Goal: Transaction & Acquisition: Purchase product/service

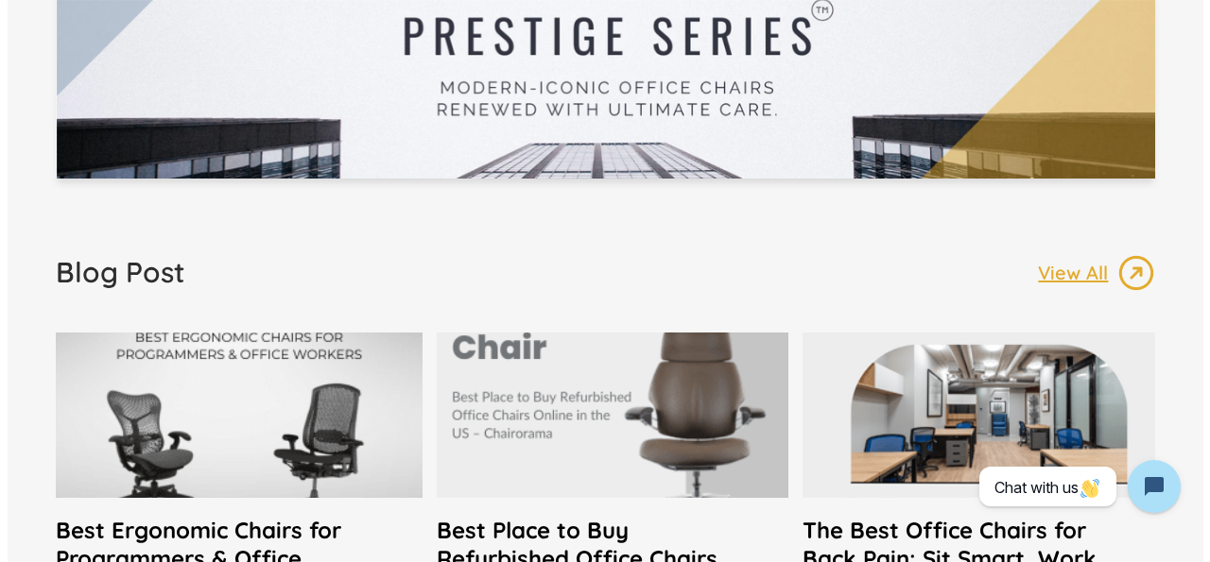
scroll to position [3527, 0]
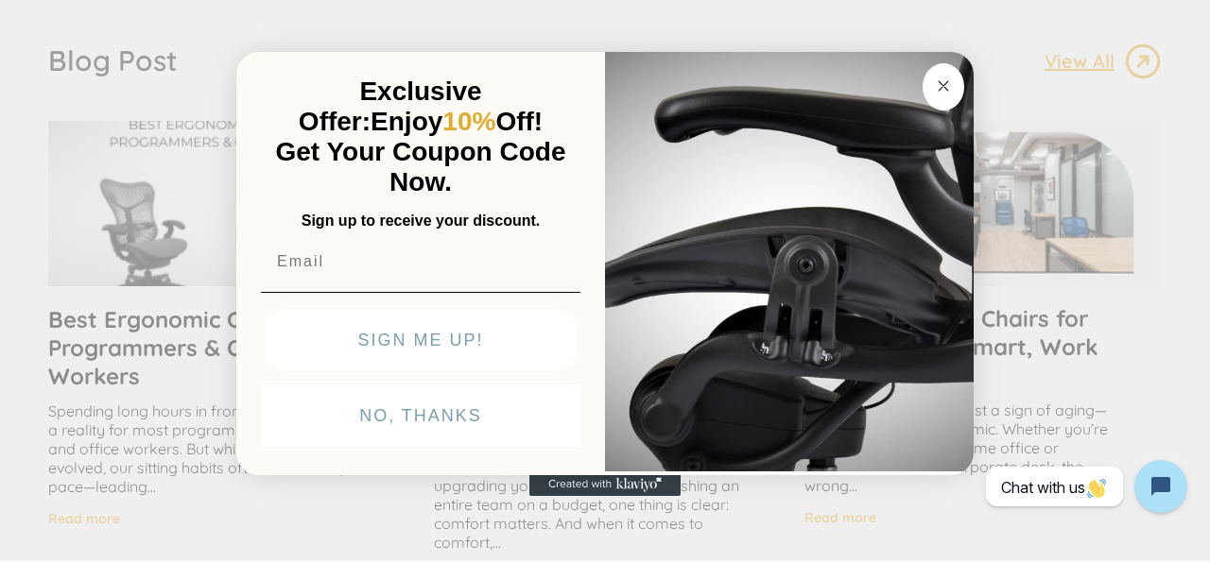
click at [973, 51] on div "Close dialog Exclusive Offer: Enjoy 10% Off! Get Your Coupon Code Now. Sign up …" at bounding box center [605, 279] width 1210 height 562
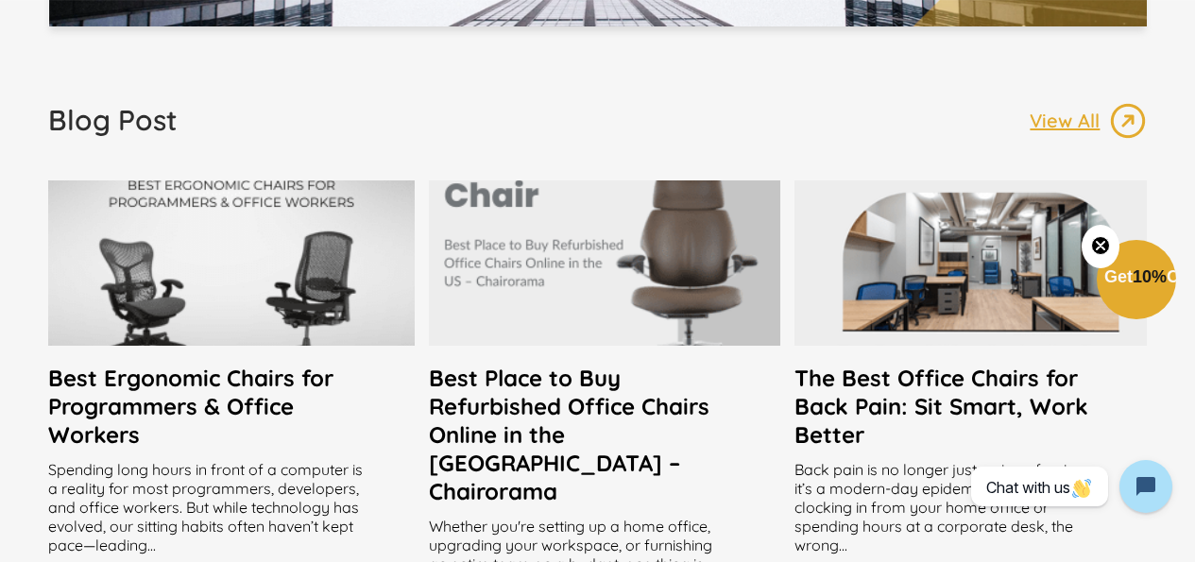
scroll to position [3527, 0]
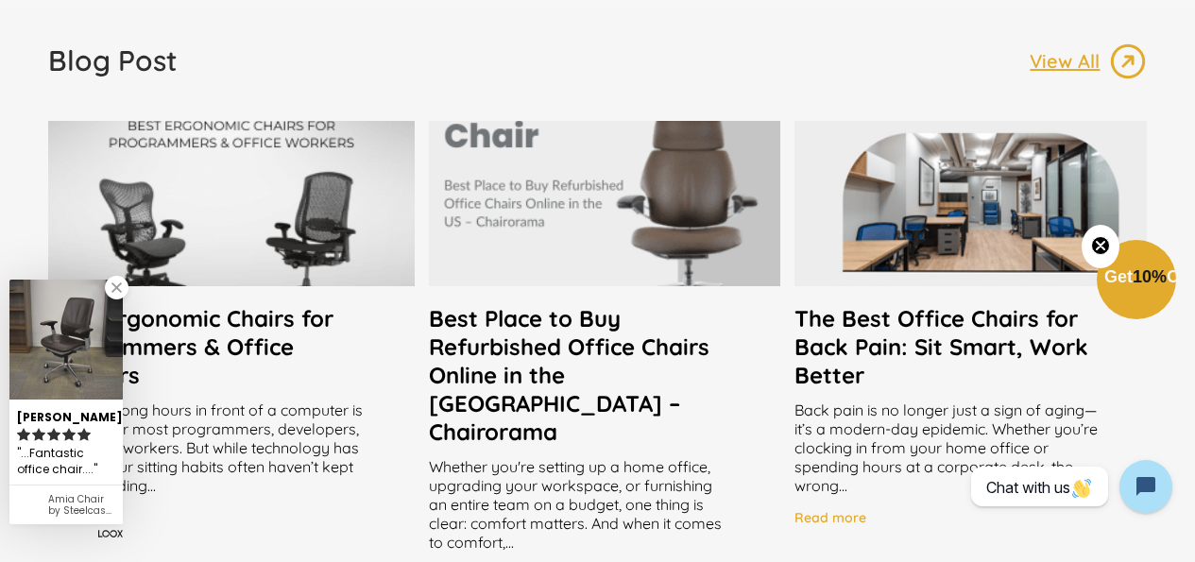
click at [702, 343] on h2 "Best Place to Buy Refurbished Office Chairs Online in the [GEOGRAPHIC_DATA] – C…" at bounding box center [605, 375] width 352 height 142
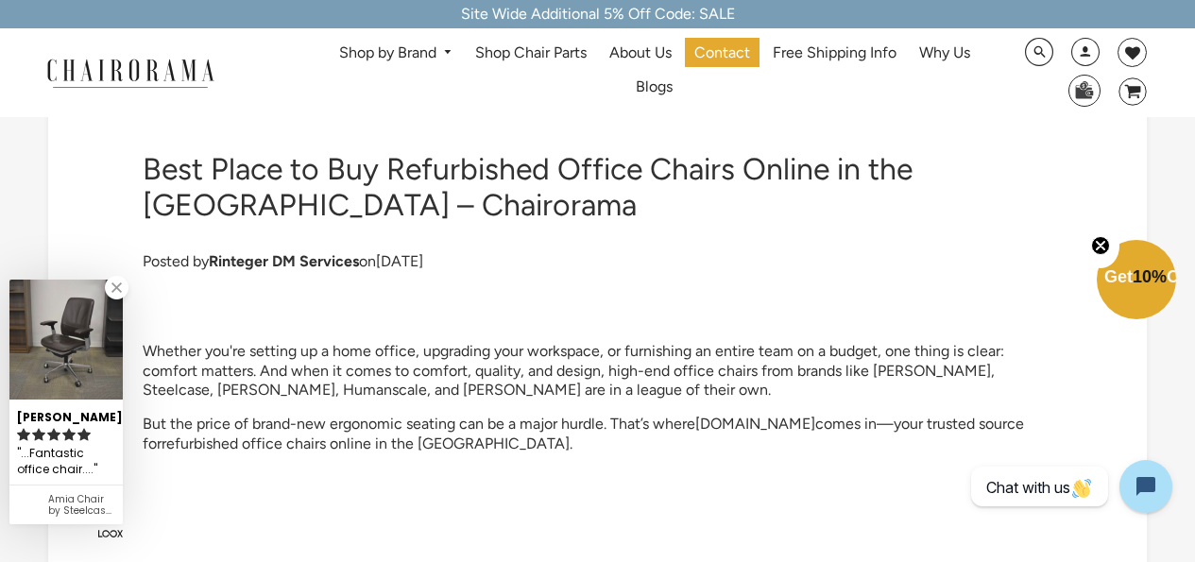
click at [1108, 244] on circle "Close teaser" at bounding box center [1101, 245] width 18 height 18
click at [554, 208] on h1 "Best Place to Buy Refurbished Office Chairs Online in the [GEOGRAPHIC_DATA] – C…" at bounding box center [598, 187] width 911 height 73
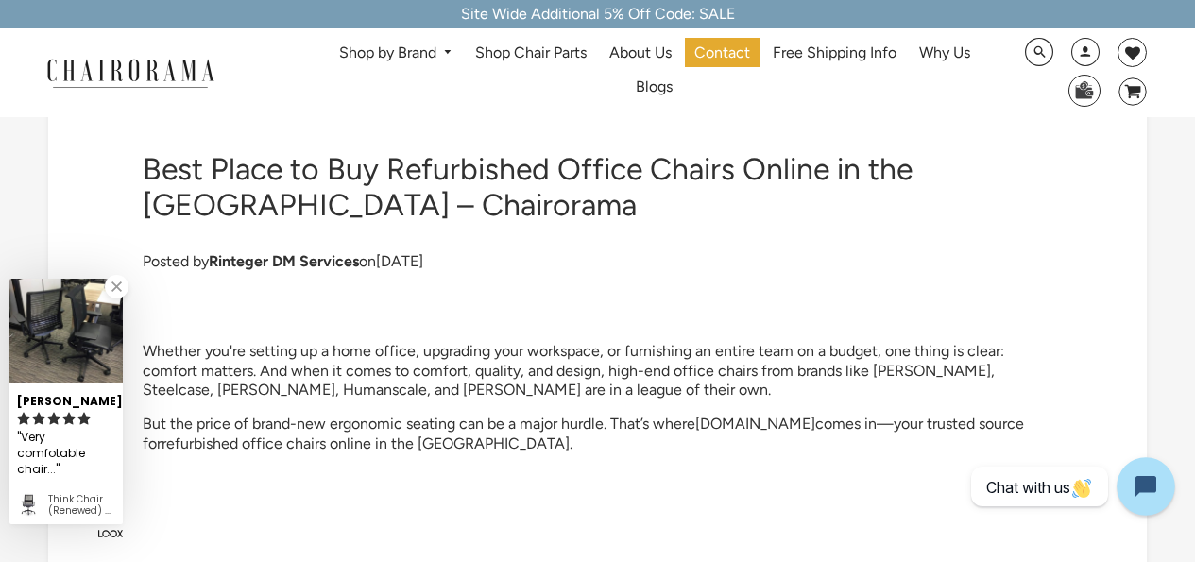
click at [1152, 489] on icon "Open chat widget" at bounding box center [1156, 486] width 29 height 29
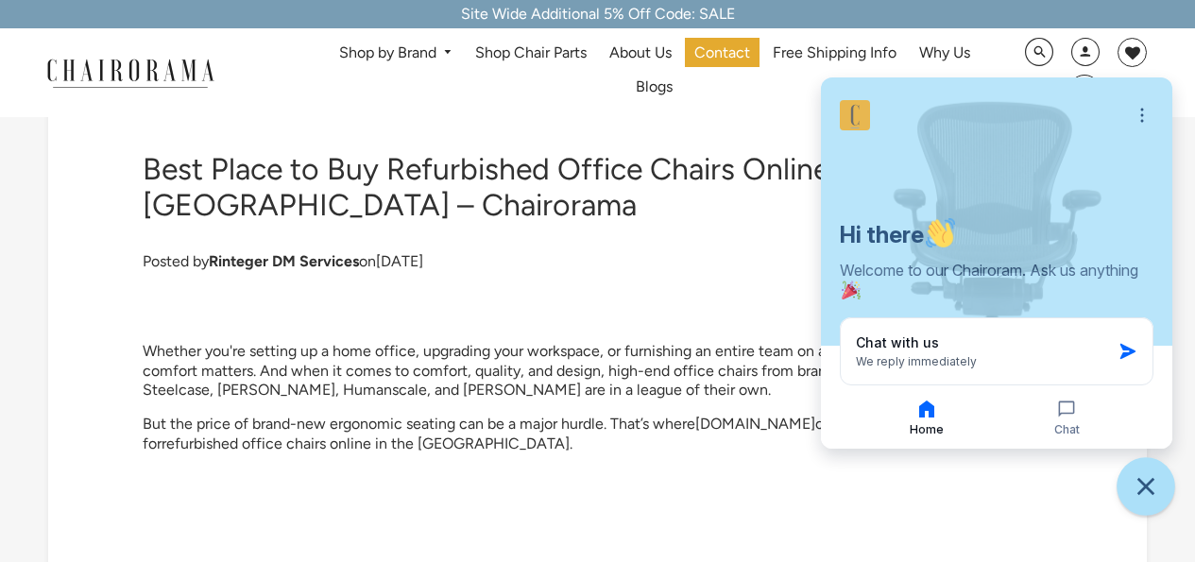
click at [1148, 472] on icon "Close chat widget" at bounding box center [1146, 486] width 29 height 29
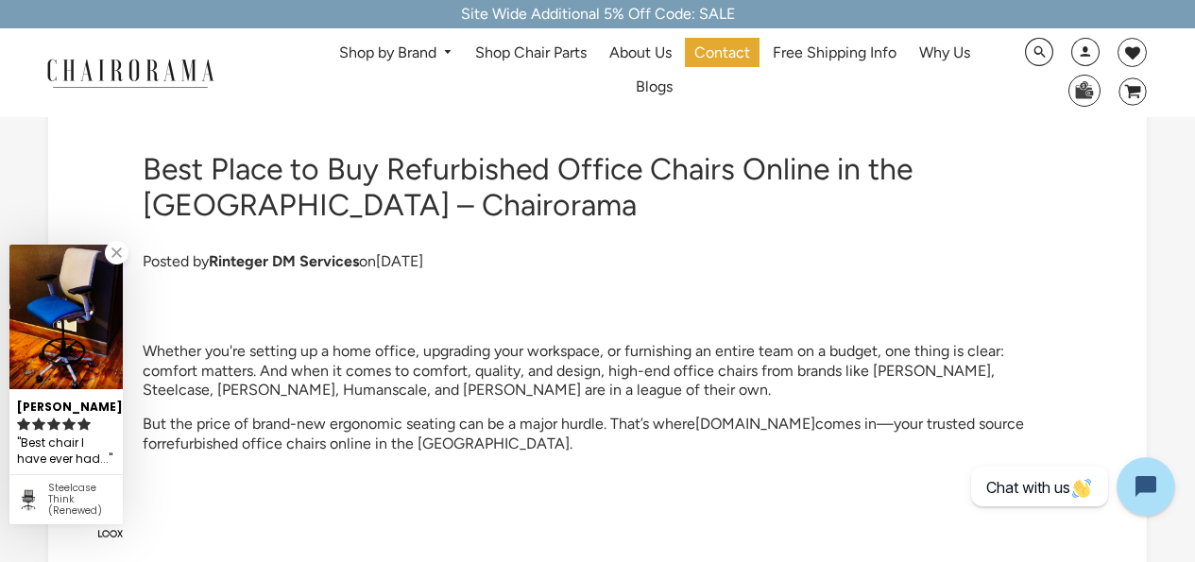
click at [1155, 484] on icon "Open chat widget" at bounding box center [1156, 486] width 29 height 29
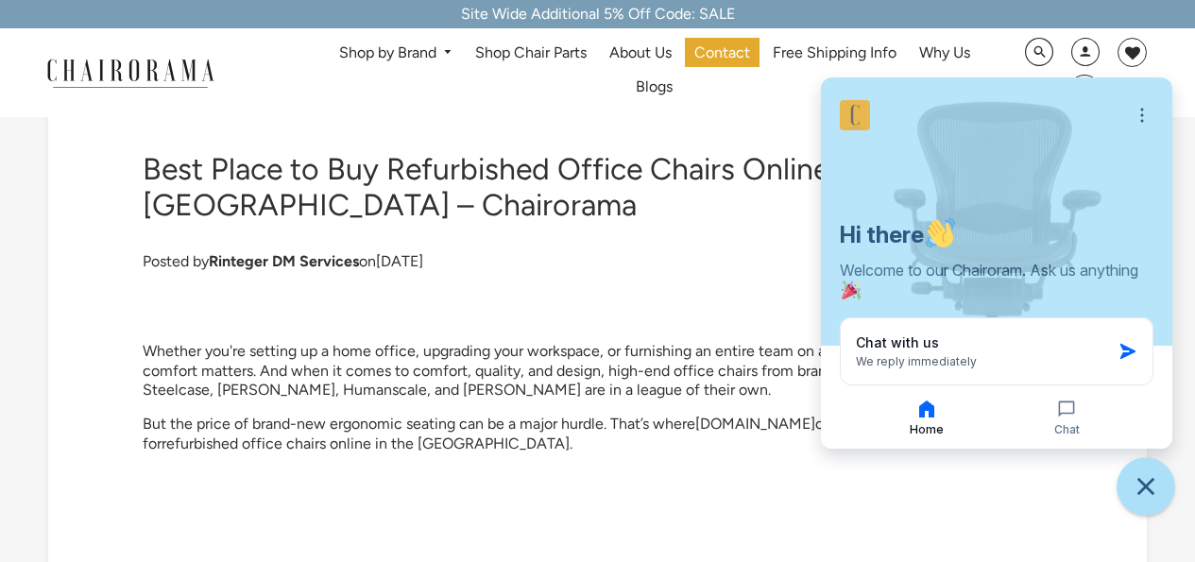
click at [1143, 477] on icon "Close chat widget" at bounding box center [1146, 486] width 29 height 29
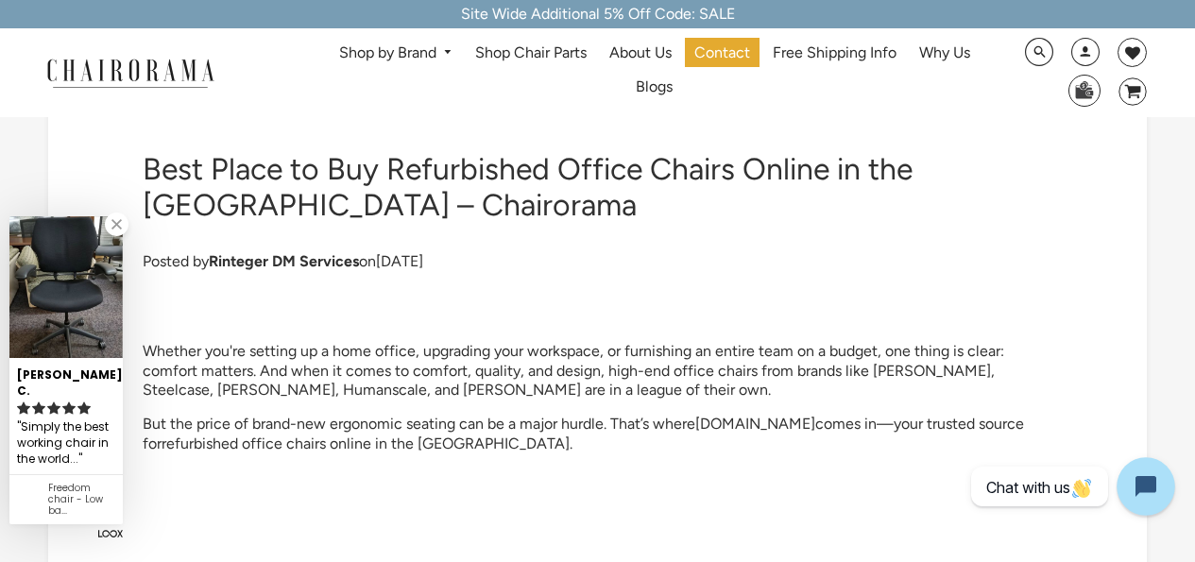
click at [1153, 486] on icon "Open chat widget" at bounding box center [1156, 486] width 29 height 29
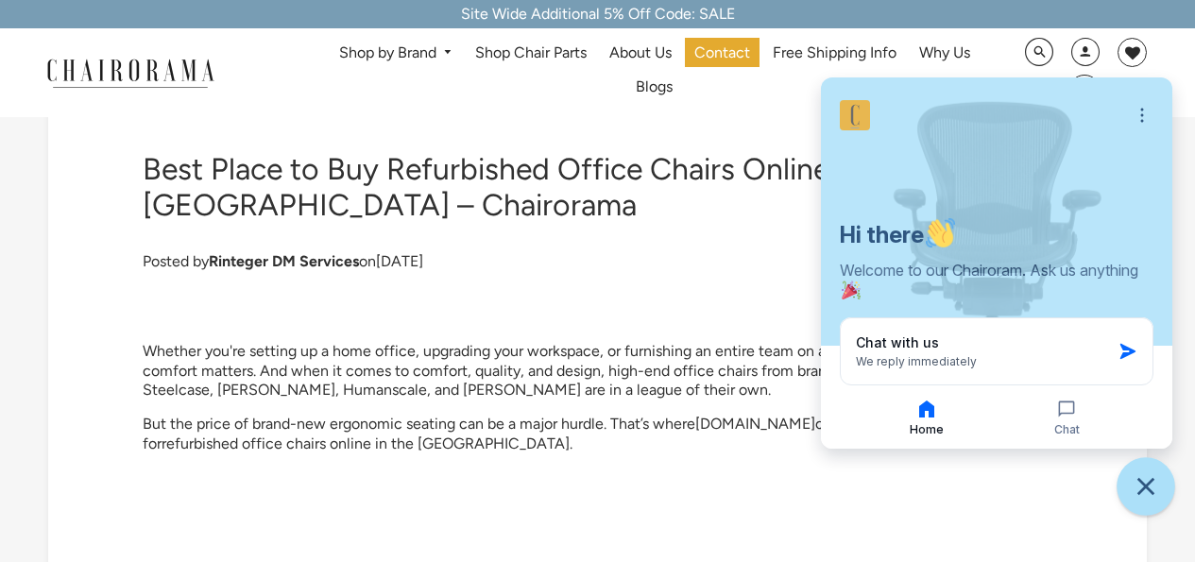
click at [1153, 492] on icon "Close chat widget" at bounding box center [1146, 486] width 17 height 17
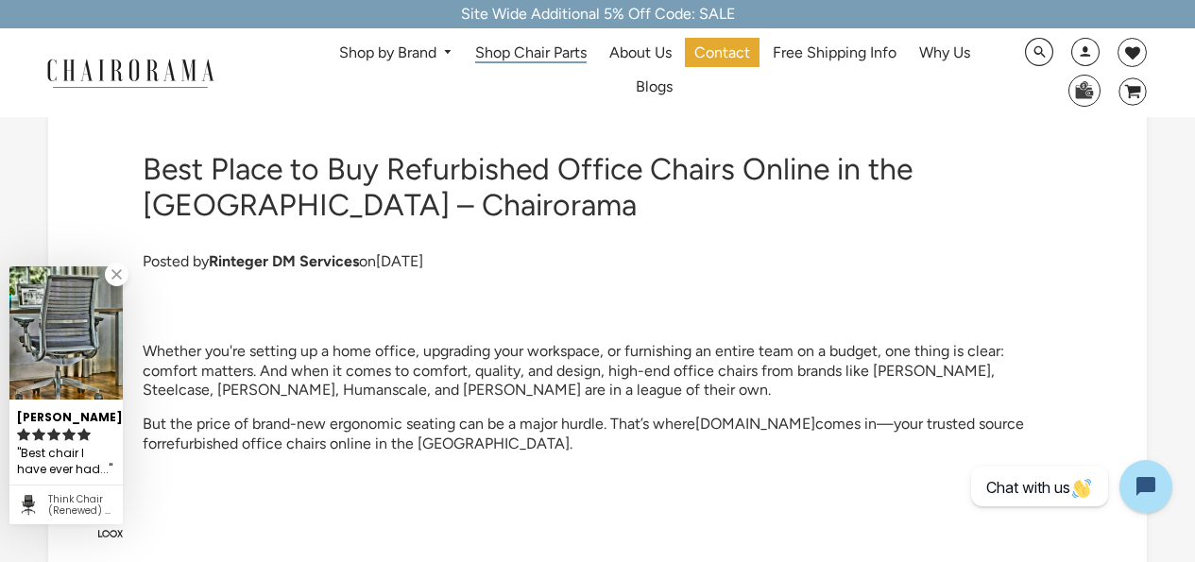
click at [558, 48] on span "Shop Chair Parts" at bounding box center [531, 53] width 112 height 20
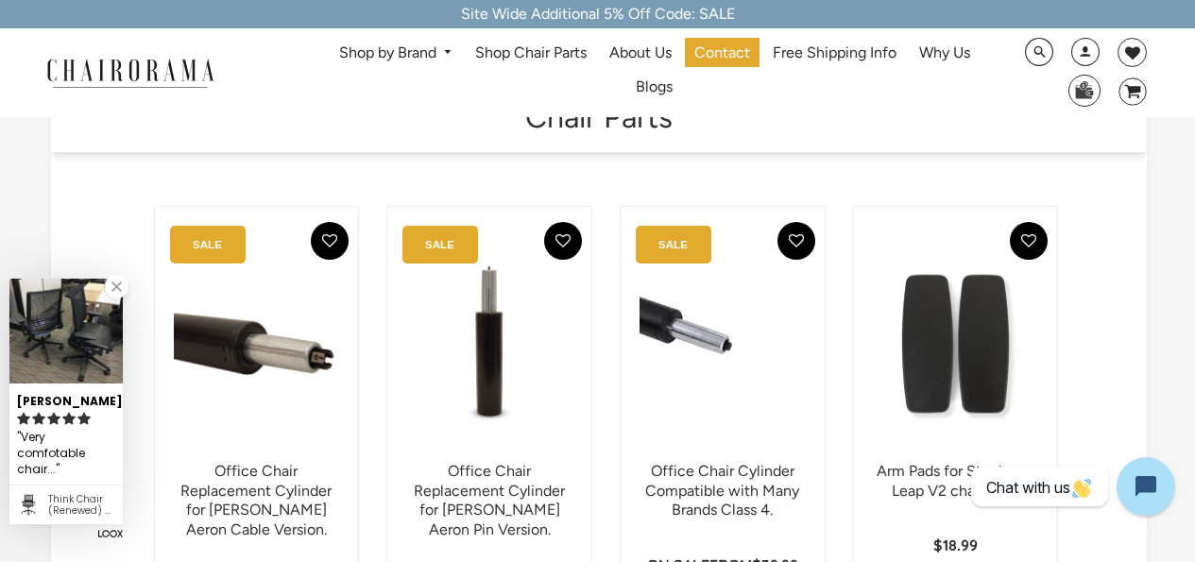
click at [1150, 478] on icon "Open chat widget" at bounding box center [1156, 486] width 29 height 29
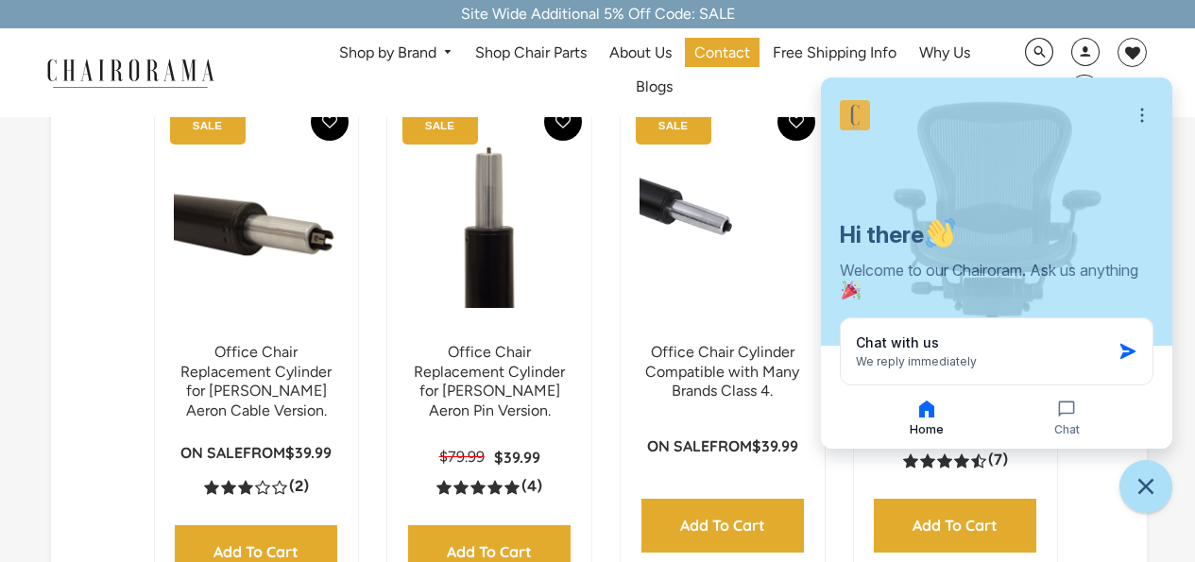
scroll to position [126, 0]
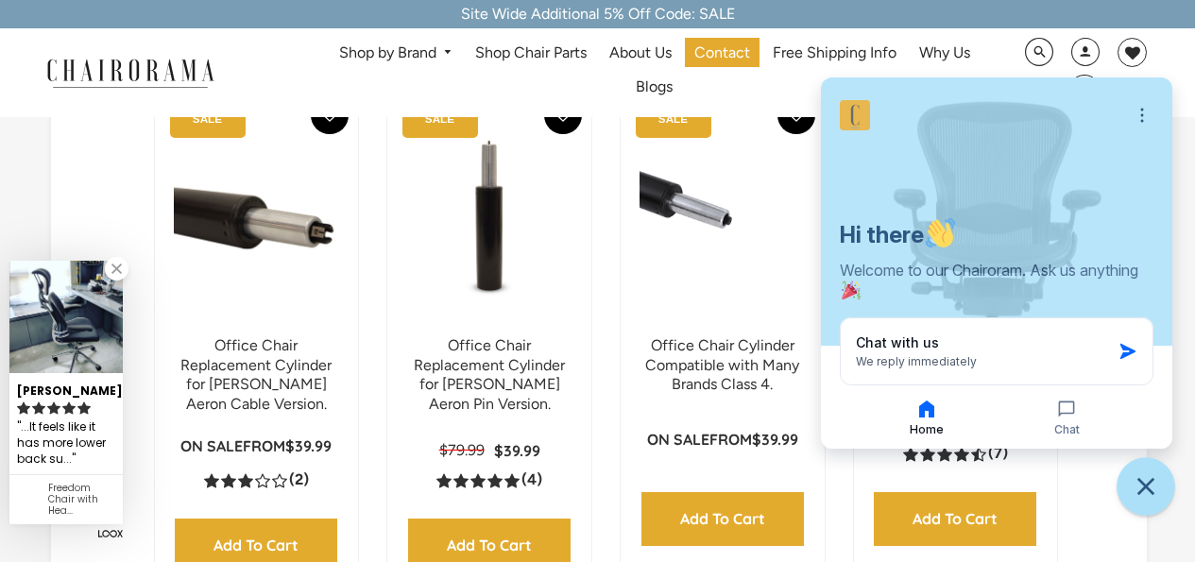
click at [1158, 479] on icon "Close chat widget" at bounding box center [1146, 486] width 29 height 29
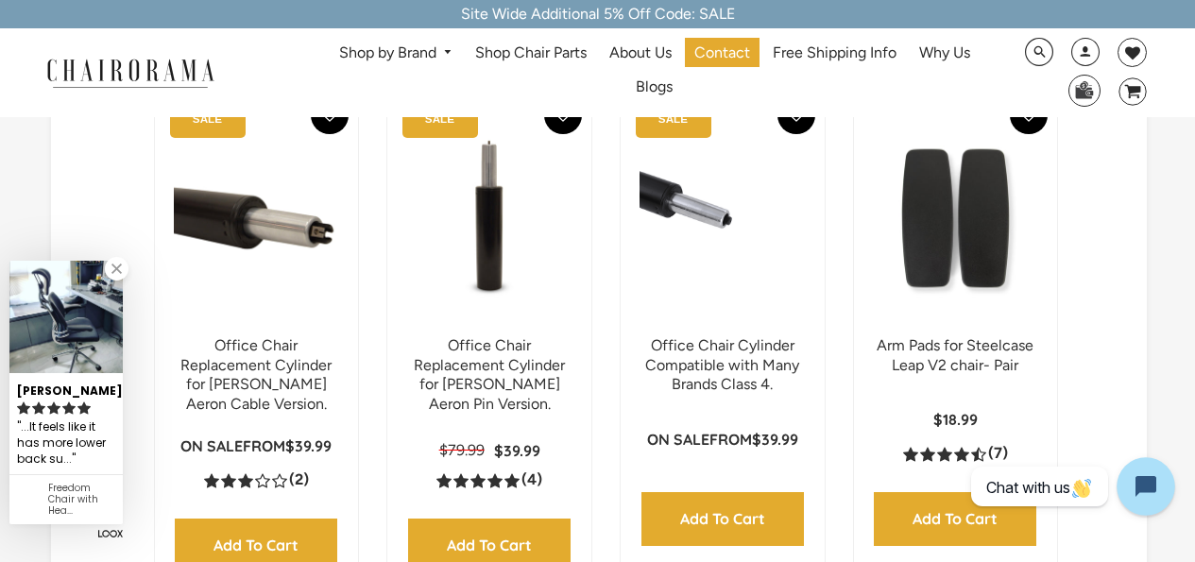
click at [1159, 488] on icon "Open chat widget" at bounding box center [1156, 486] width 29 height 29
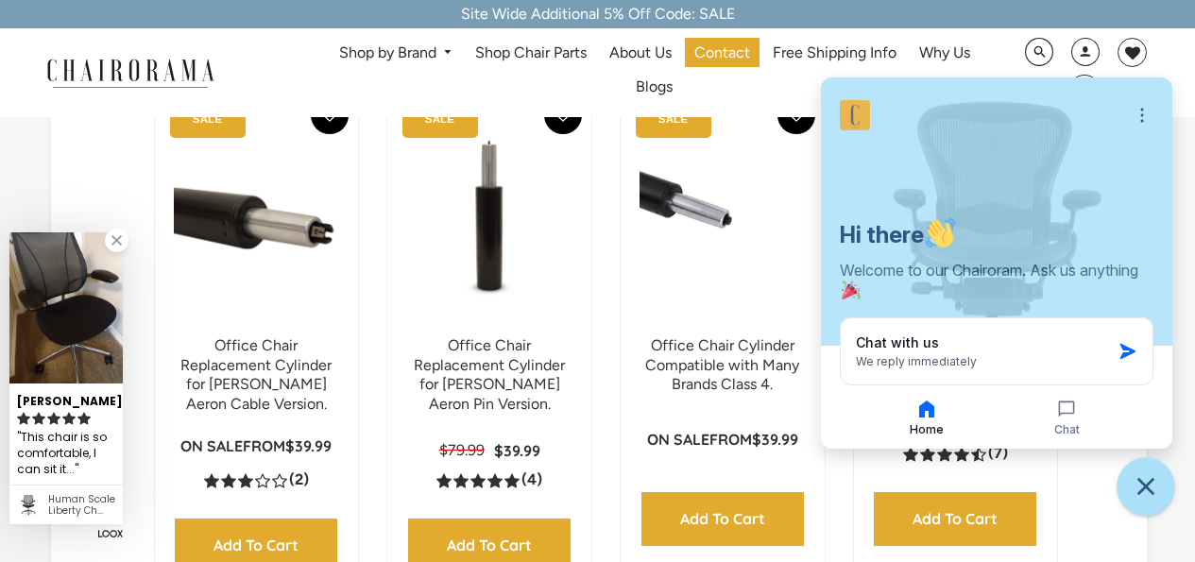
click at [1163, 492] on button "Close chat widget" at bounding box center [1146, 486] width 59 height 59
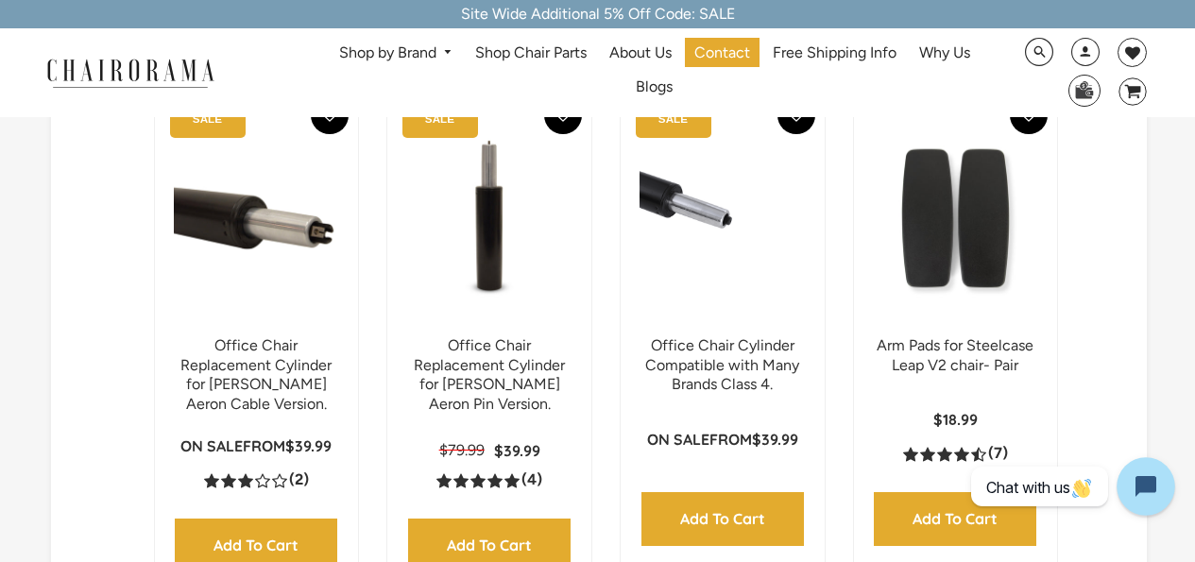
click at [1159, 484] on icon "Open chat widget" at bounding box center [1156, 486] width 17 height 17
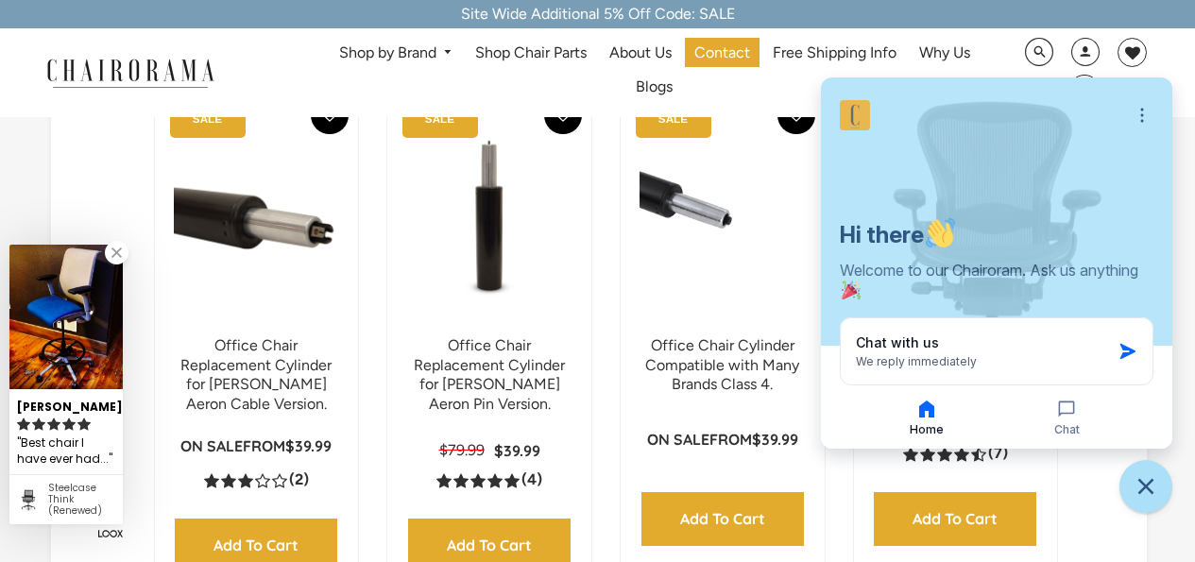
click at [544, 64] on link "Shop Chair Parts" at bounding box center [531, 52] width 130 height 29
